Goal: Find contact information: Find contact information

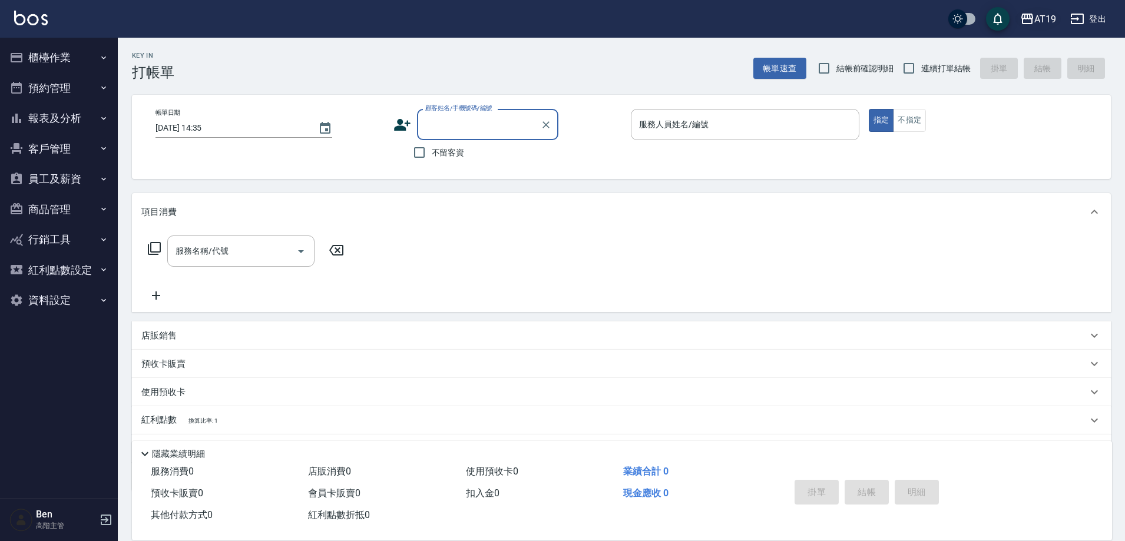
click at [1033, 17] on icon "button" at bounding box center [1028, 19] width 12 height 11
click at [1045, 21] on div "AT19" at bounding box center [1046, 19] width 22 height 15
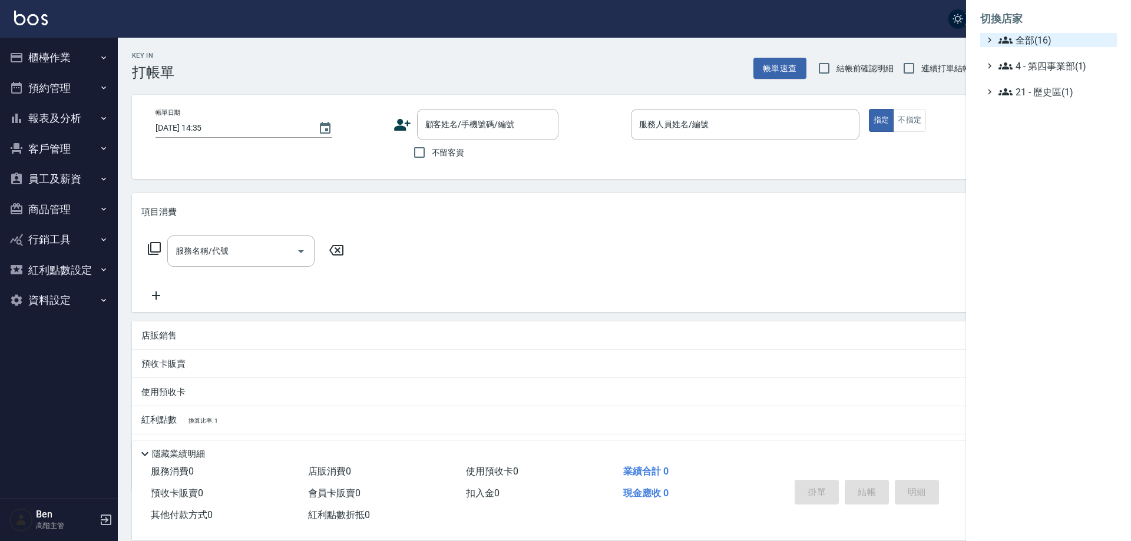
click at [1045, 37] on span "全部(16)" at bounding box center [1056, 40] width 114 height 14
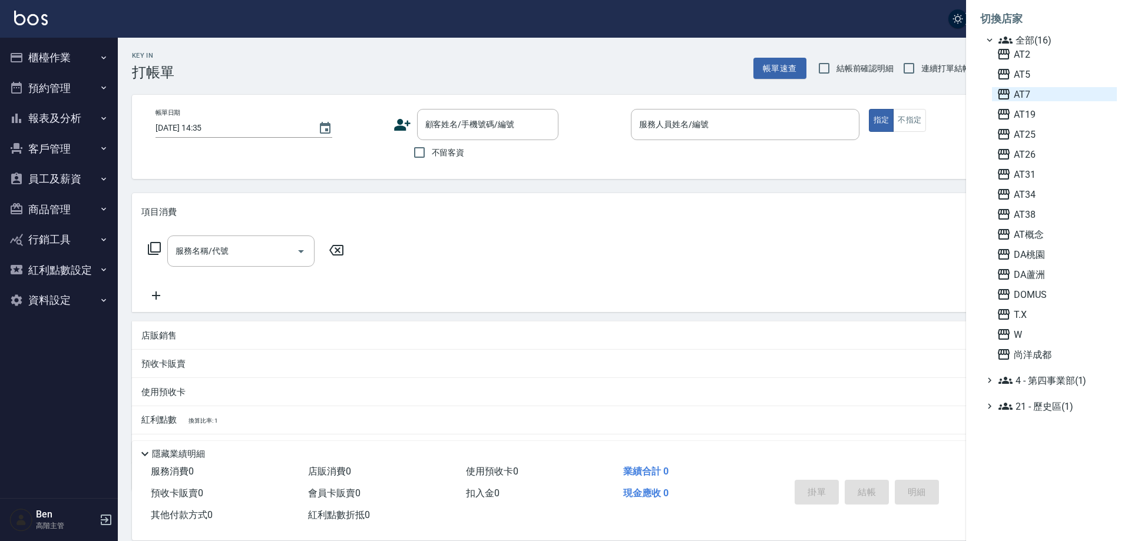
click at [1035, 88] on span "AT7" at bounding box center [1054, 94] width 115 height 14
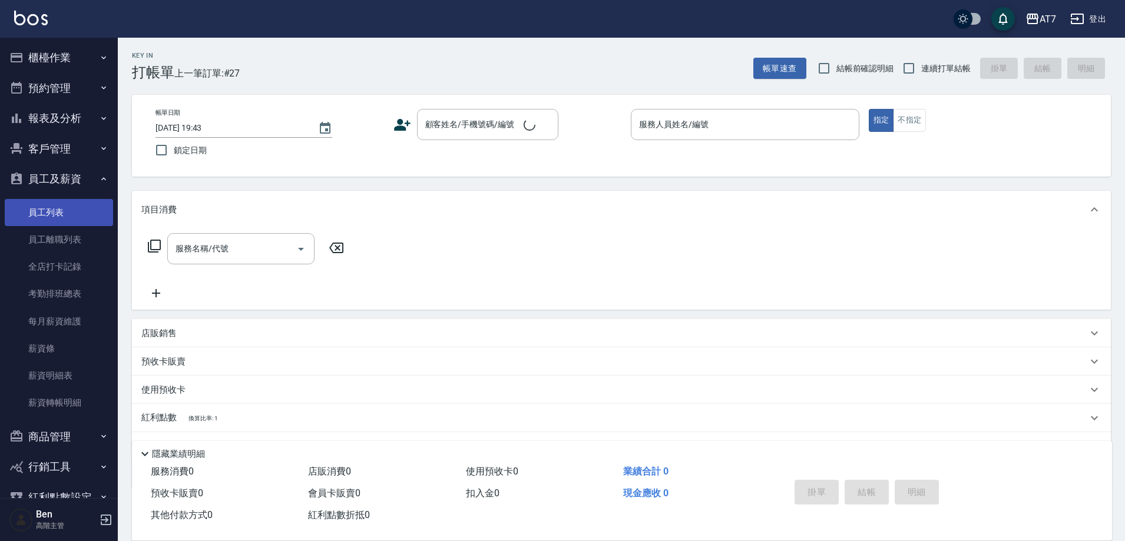
click at [68, 213] on link "員工列表" at bounding box center [59, 212] width 108 height 27
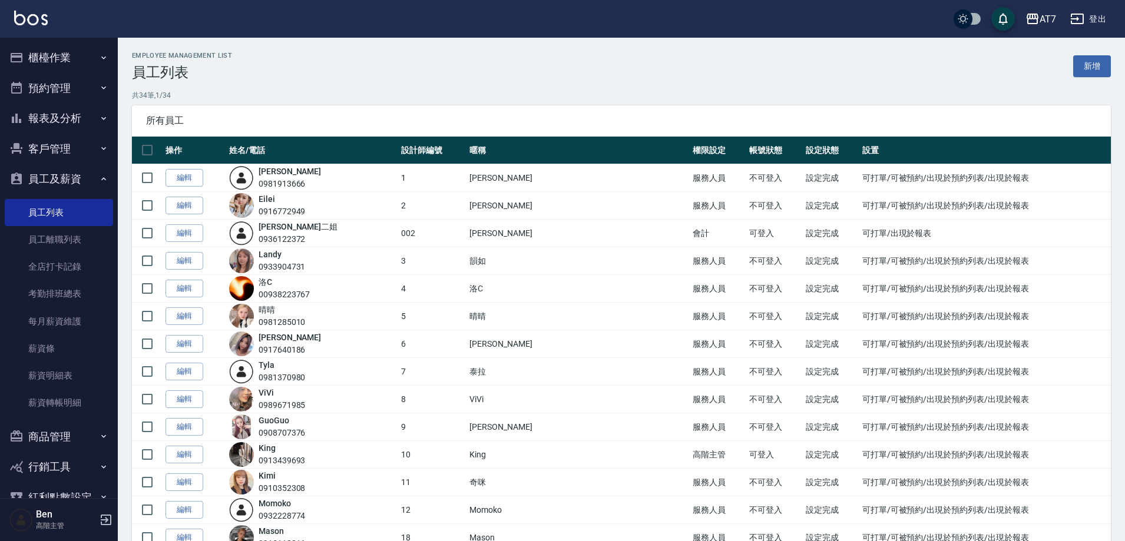
scroll to position [118, 0]
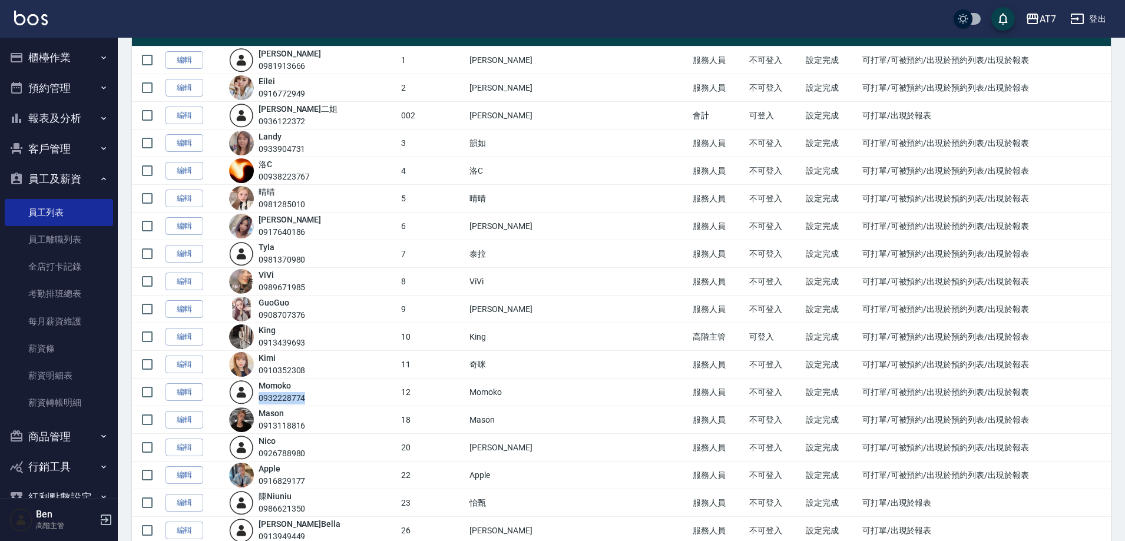
drag, startPoint x: 329, startPoint y: 399, endPoint x: 273, endPoint y: 396, distance: 55.5
click at [273, 396] on div "Momoko 0932228774" at bounding box center [312, 392] width 166 height 25
copy div "0932228774"
